Goal: Task Accomplishment & Management: Manage account settings

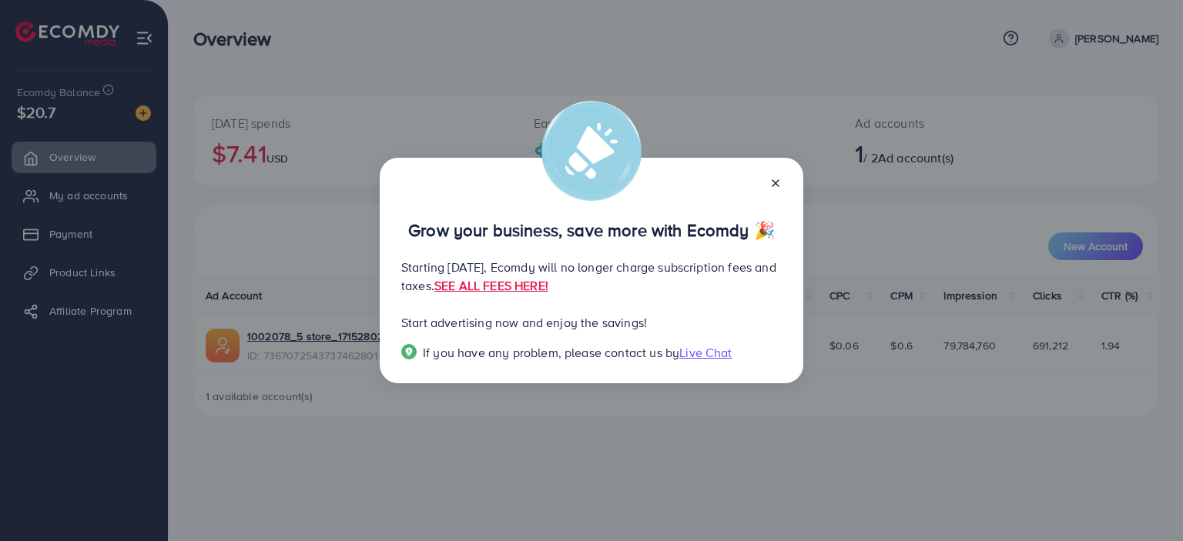
click at [779, 186] on line at bounding box center [775, 183] width 6 height 6
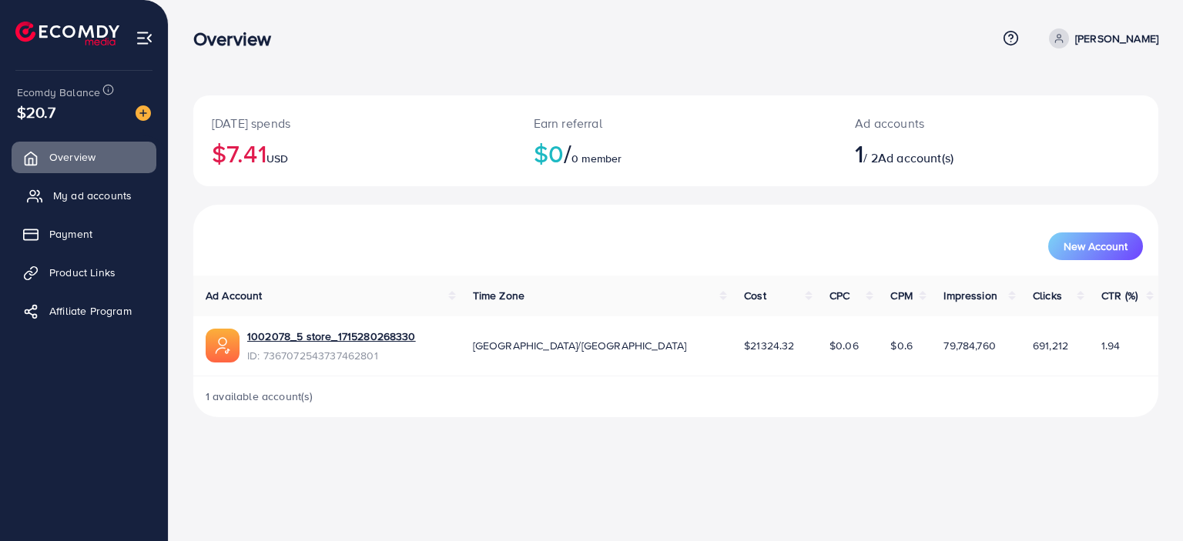
click at [53, 195] on span "My ad accounts" at bounding box center [92, 195] width 79 height 15
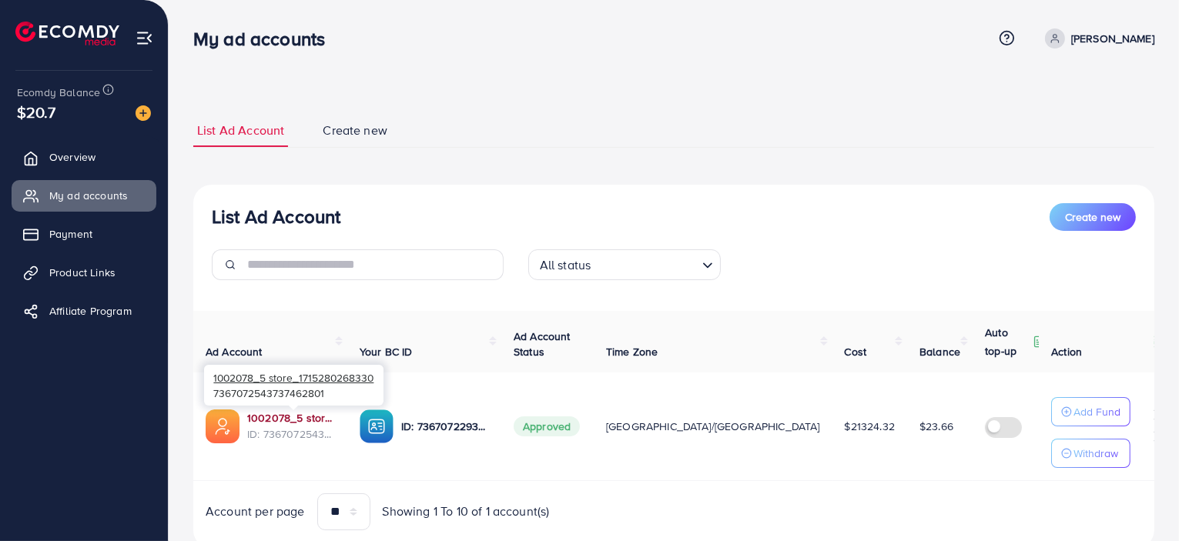
click at [292, 421] on link "1002078_5 store_1715280268330" at bounding box center [291, 418] width 88 height 15
click at [390, 422] on img at bounding box center [377, 427] width 34 height 34
click at [274, 421] on link "1002078_5 store_1715280268330" at bounding box center [291, 418] width 88 height 15
click at [304, 422] on link "1002078_5 store_1715280268330" at bounding box center [291, 418] width 88 height 15
